Goal: Transaction & Acquisition: Obtain resource

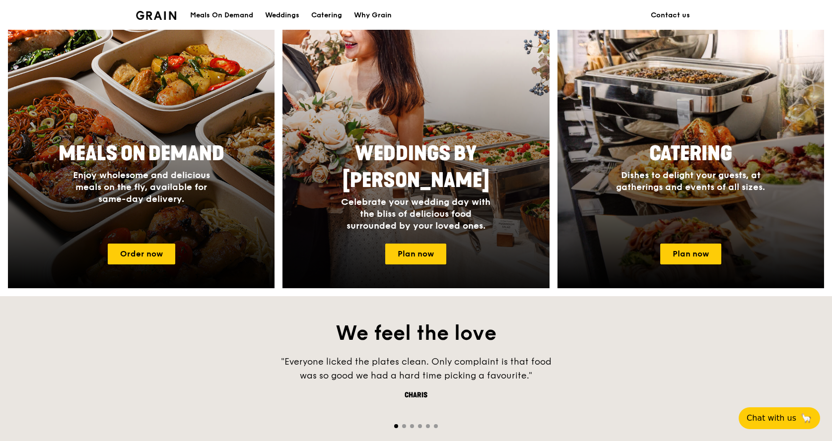
scroll to position [447, 0]
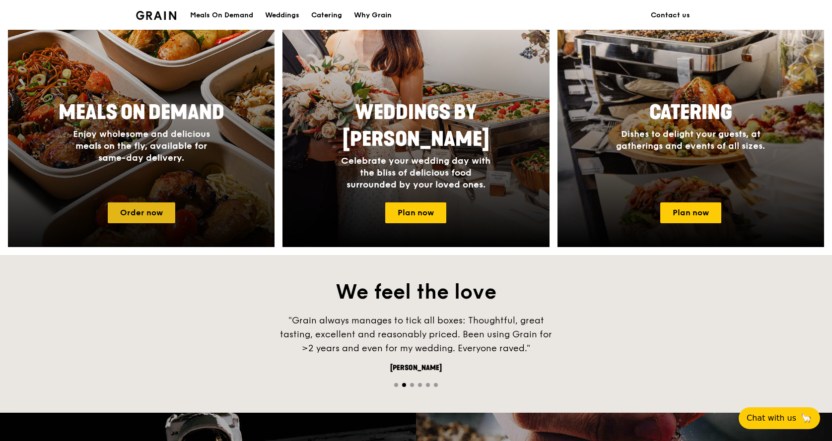
click at [153, 212] on link "Order now" at bounding box center [142, 213] width 68 height 21
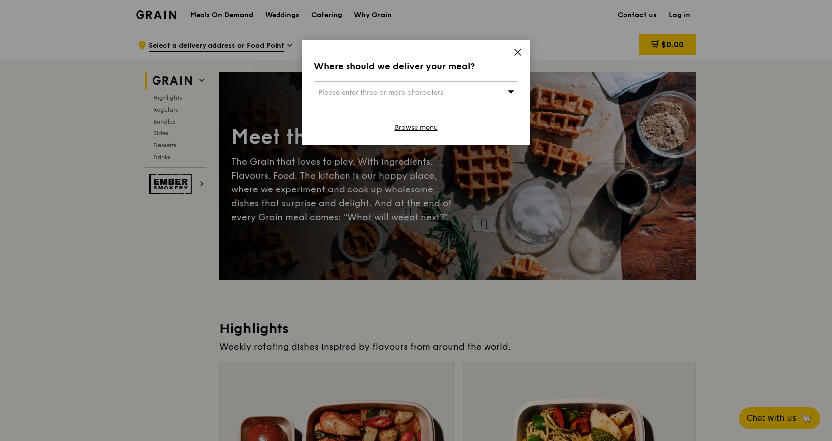
click at [450, 97] on div "Please enter three or more characters" at bounding box center [416, 92] width 205 height 23
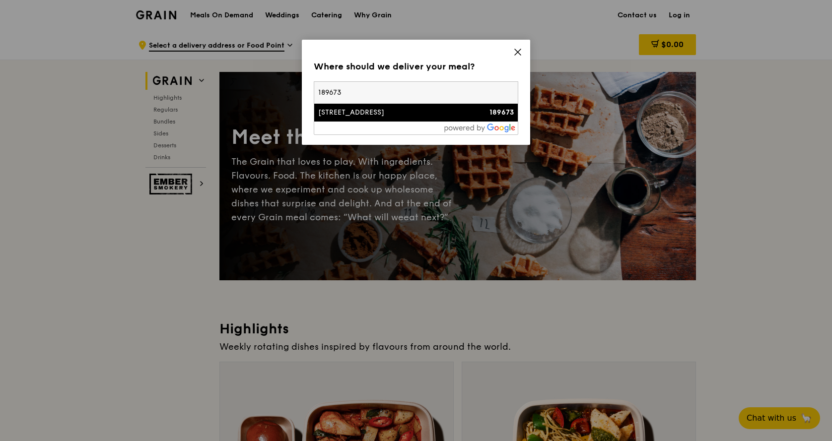
type input "189673"
click at [408, 117] on div "[STREET_ADDRESS]" at bounding box center [391, 113] width 147 height 10
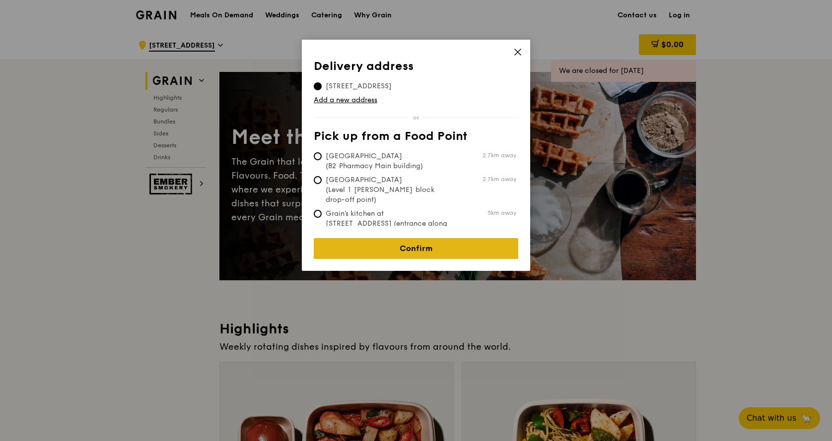
click at [401, 243] on link "Confirm" at bounding box center [416, 248] width 205 height 21
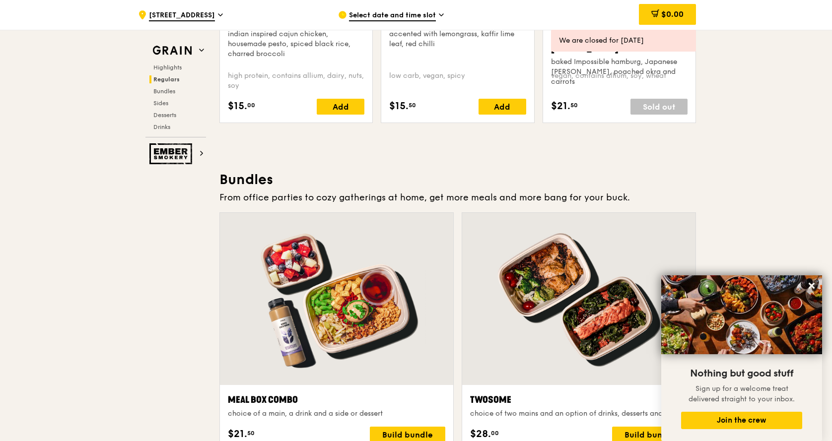
scroll to position [1135, 0]
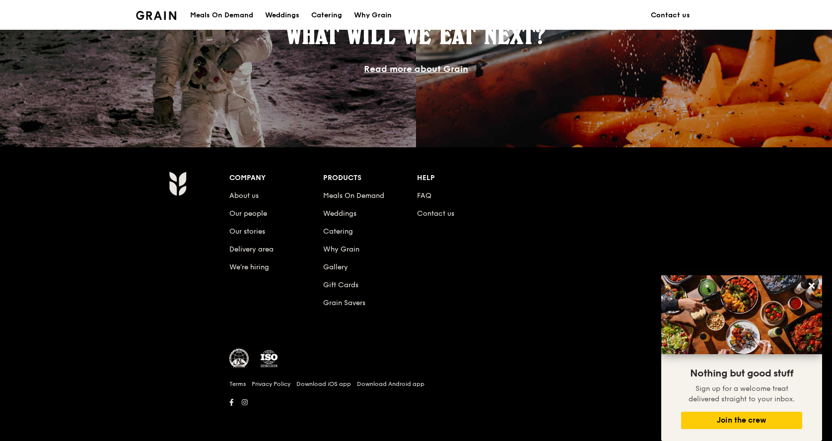
scroll to position [447, 0]
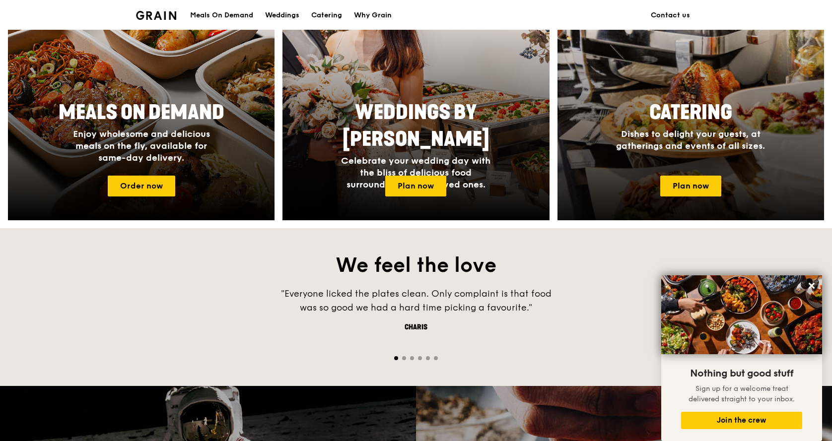
click at [690, 147] on span "Dishes to delight your guests, at gatherings and events of all sizes." at bounding box center [690, 140] width 149 height 23
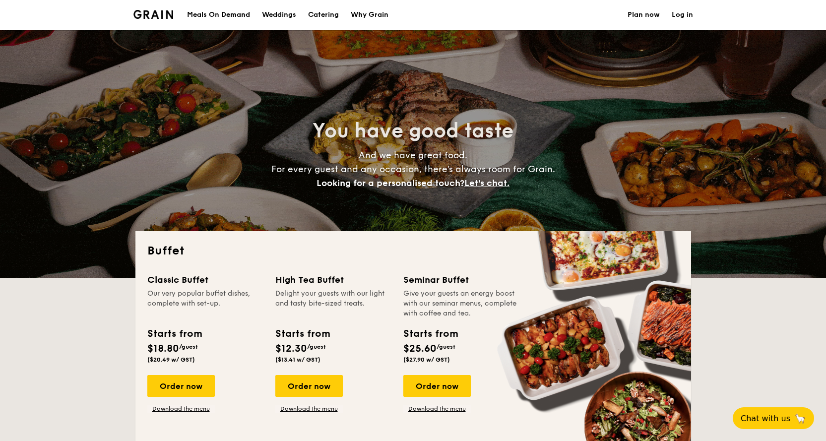
select select
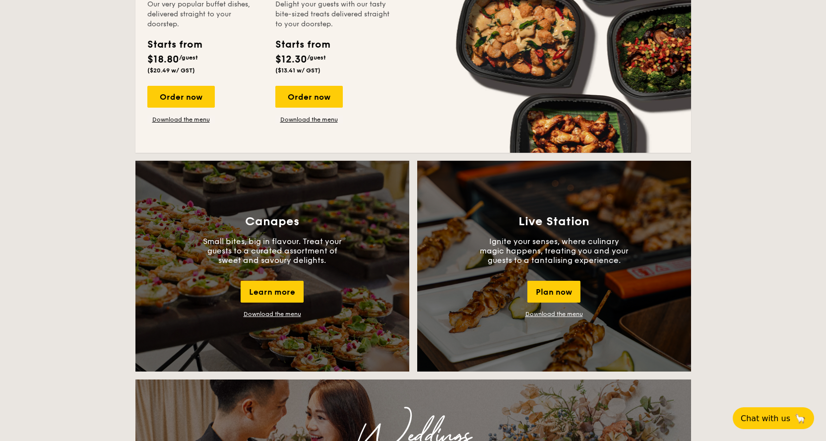
scroll to position [745, 0]
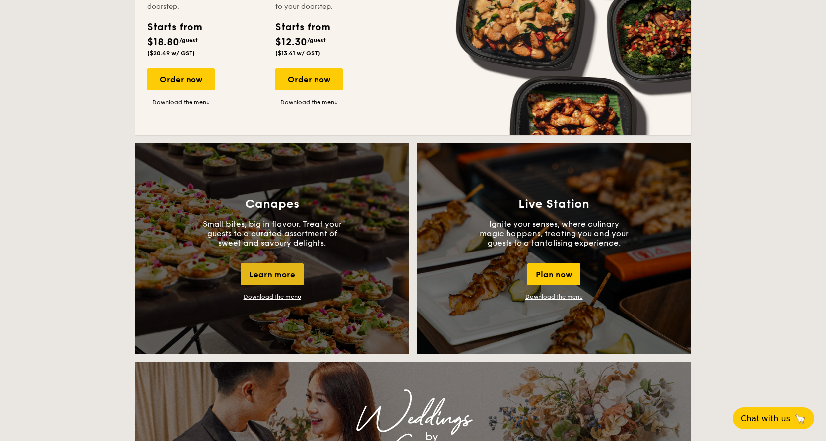
click at [265, 271] on div "Learn more" at bounding box center [272, 275] width 63 height 22
click at [286, 298] on link "Download the menu" at bounding box center [273, 296] width 58 height 7
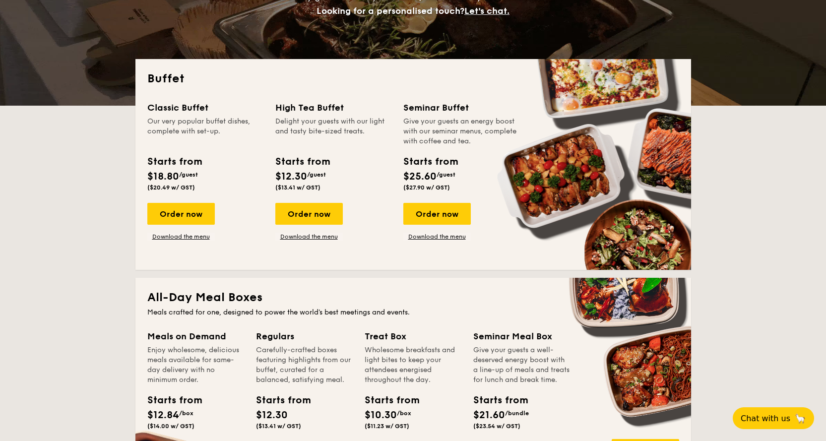
scroll to position [248, 0]
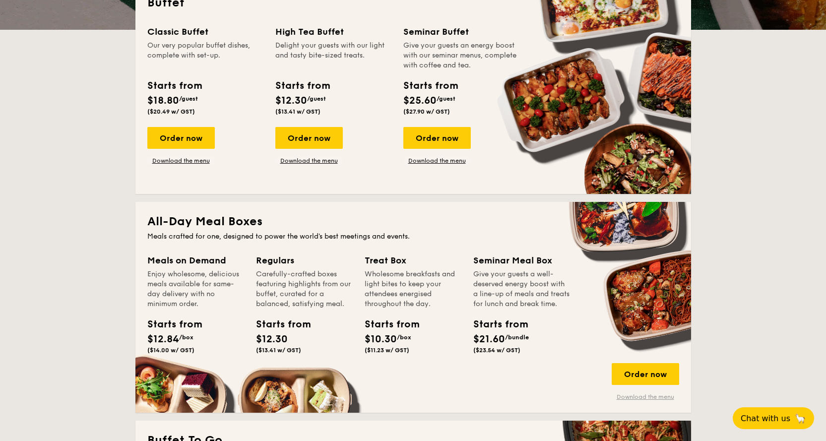
click at [648, 397] on link "Download the menu" at bounding box center [646, 397] width 68 height 8
